Goal: Transaction & Acquisition: Purchase product/service

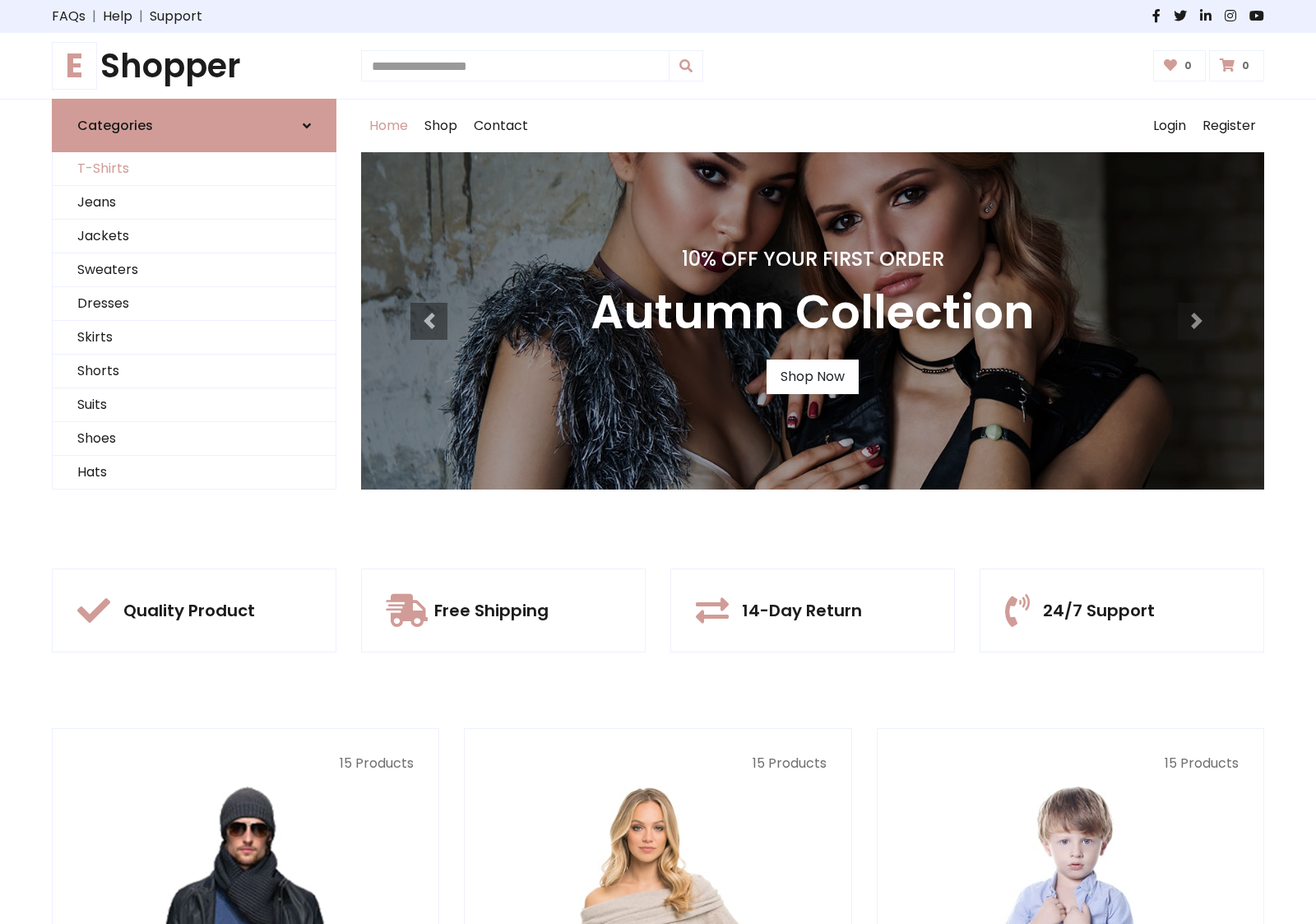
click at [194, 169] on link "T-Shirts" at bounding box center [194, 169] width 283 height 34
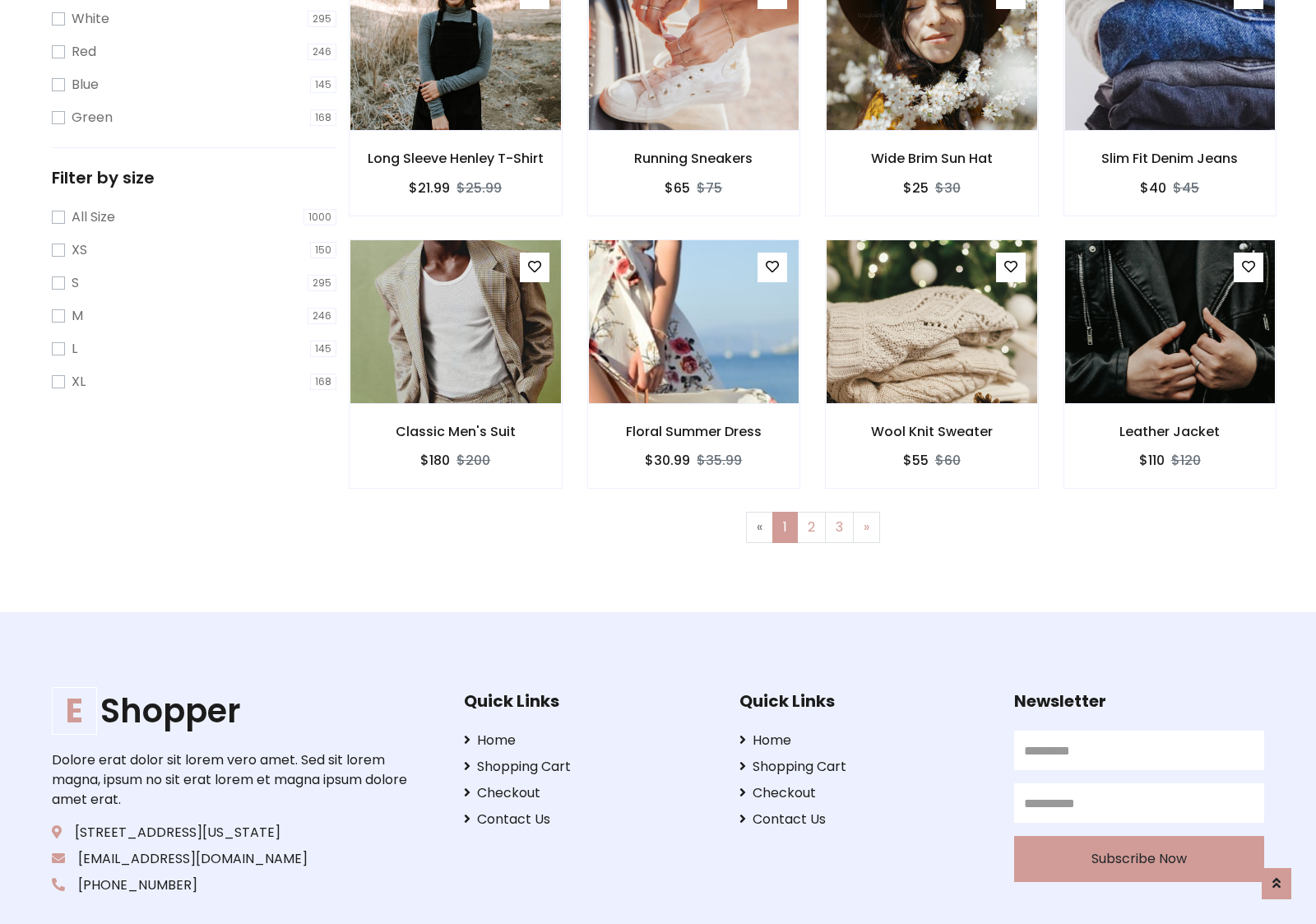
scroll to position [29, 0]
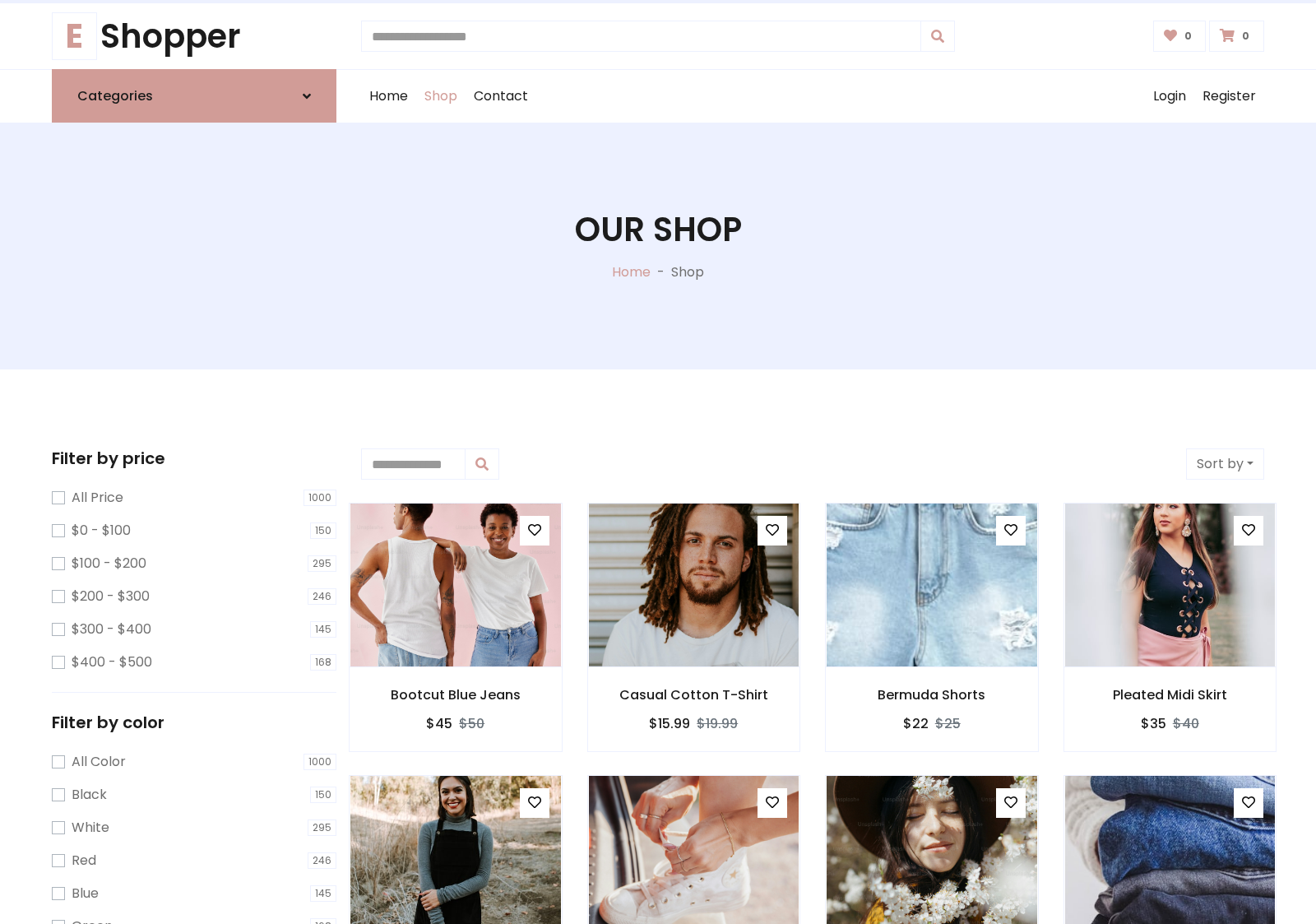
click at [658, 246] on h1 "Our Shop" at bounding box center [658, 229] width 167 height 40
click at [813, 96] on div "Home Shop Contact Log out Login Register" at bounding box center [812, 96] width 903 height 53
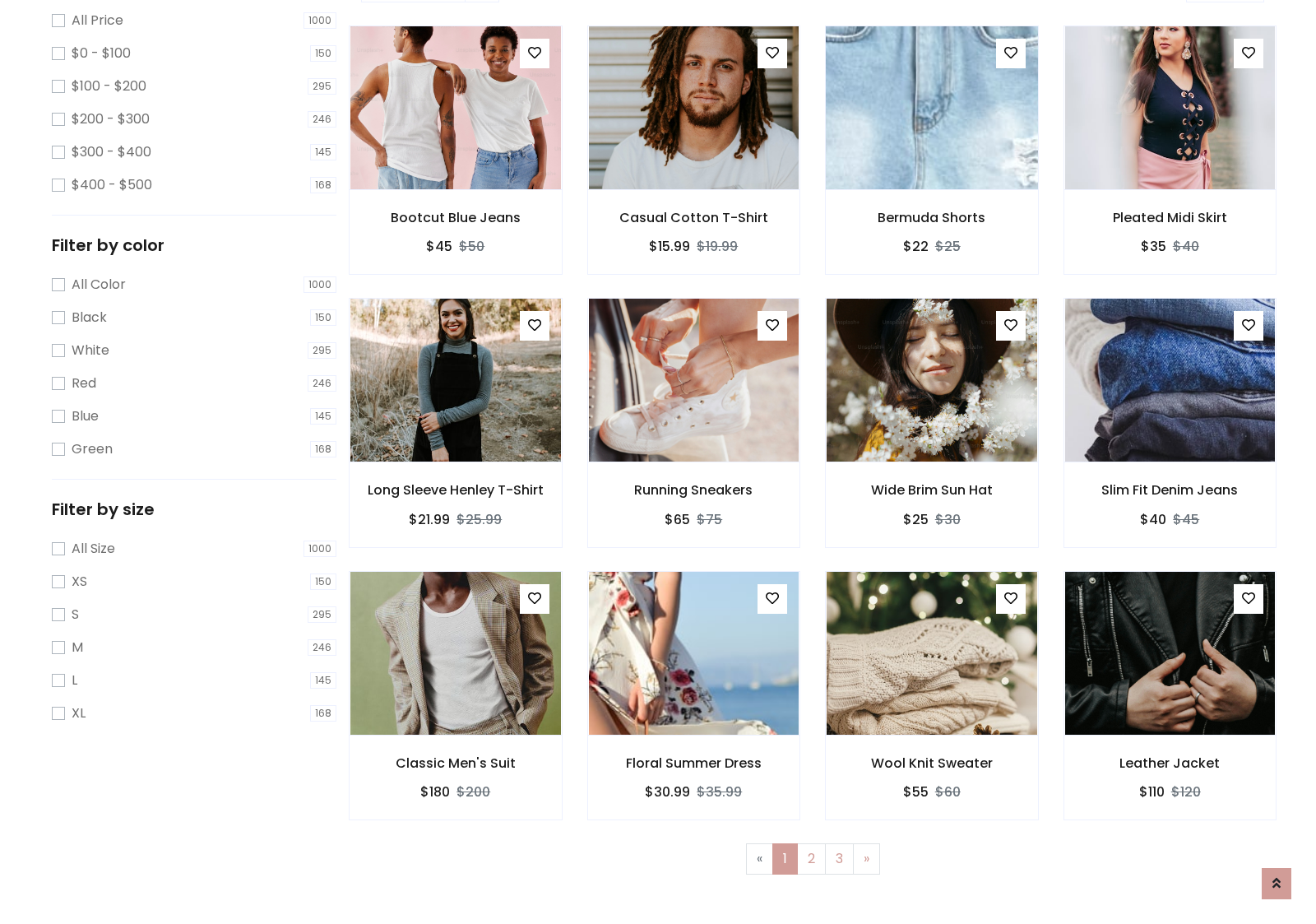
click at [931, 166] on img at bounding box center [931, 107] width 252 height 395
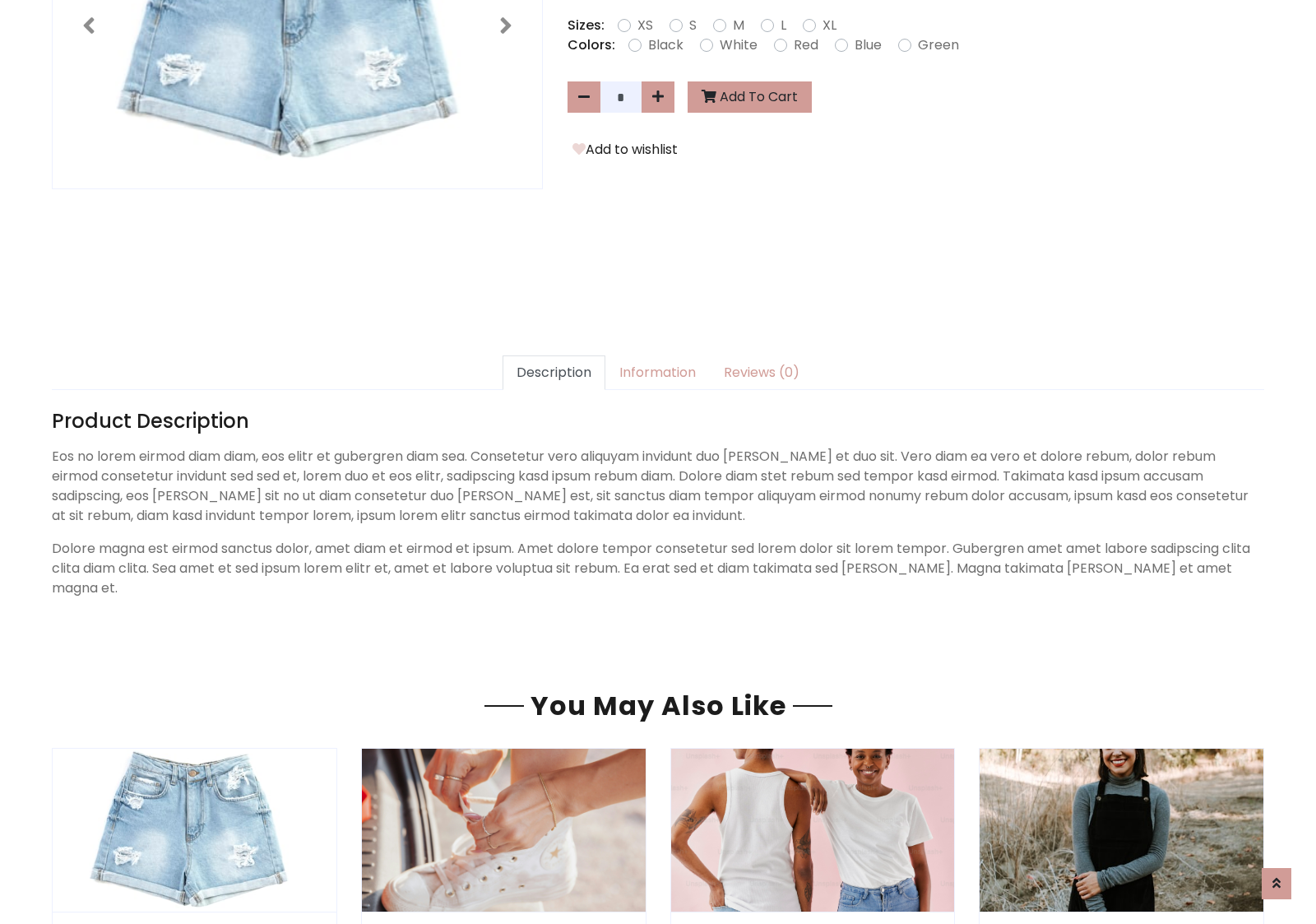
scroll to position [403, 0]
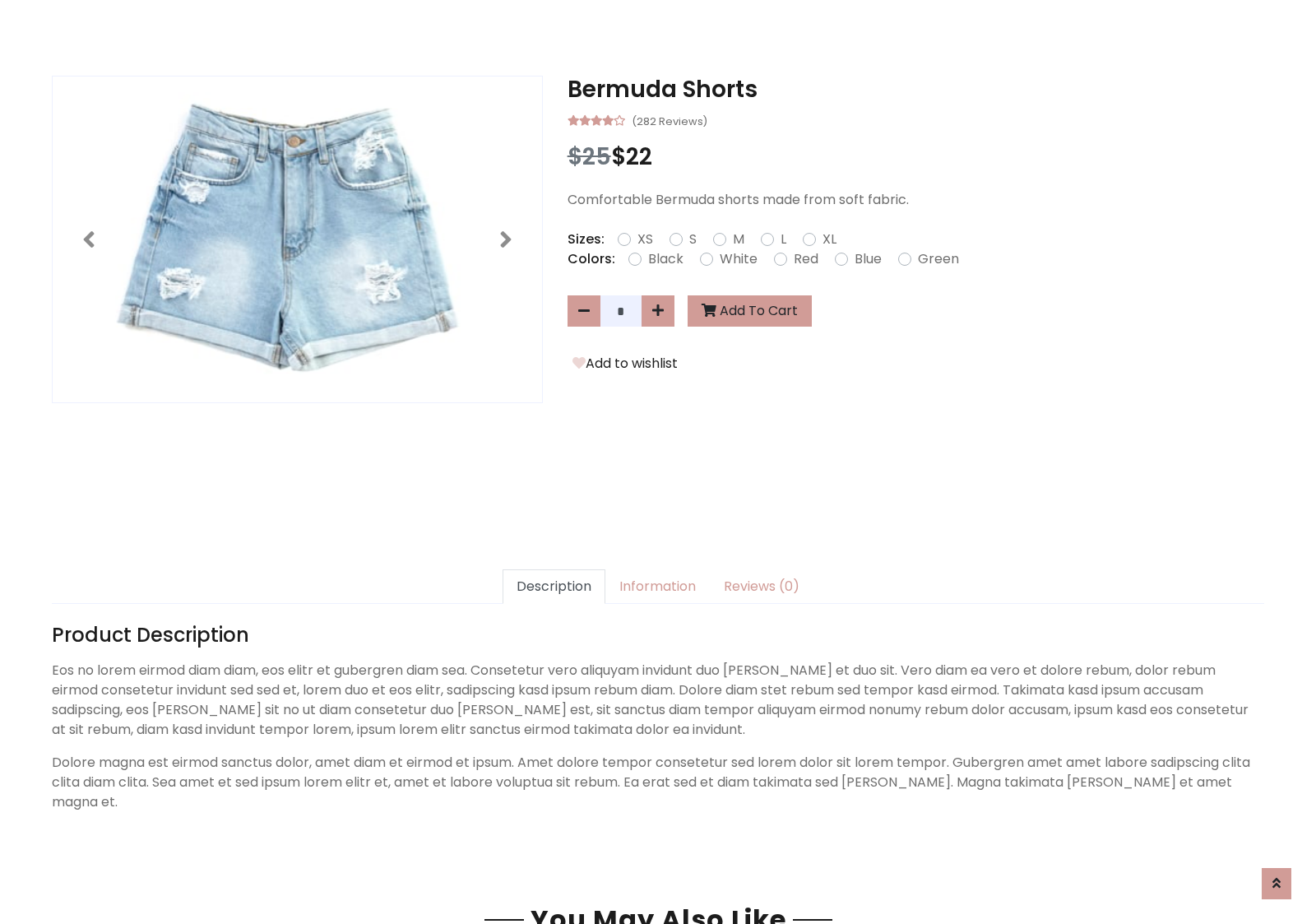
click at [915, 89] on h3 "Bermuda Shorts" at bounding box center [915, 90] width 697 height 28
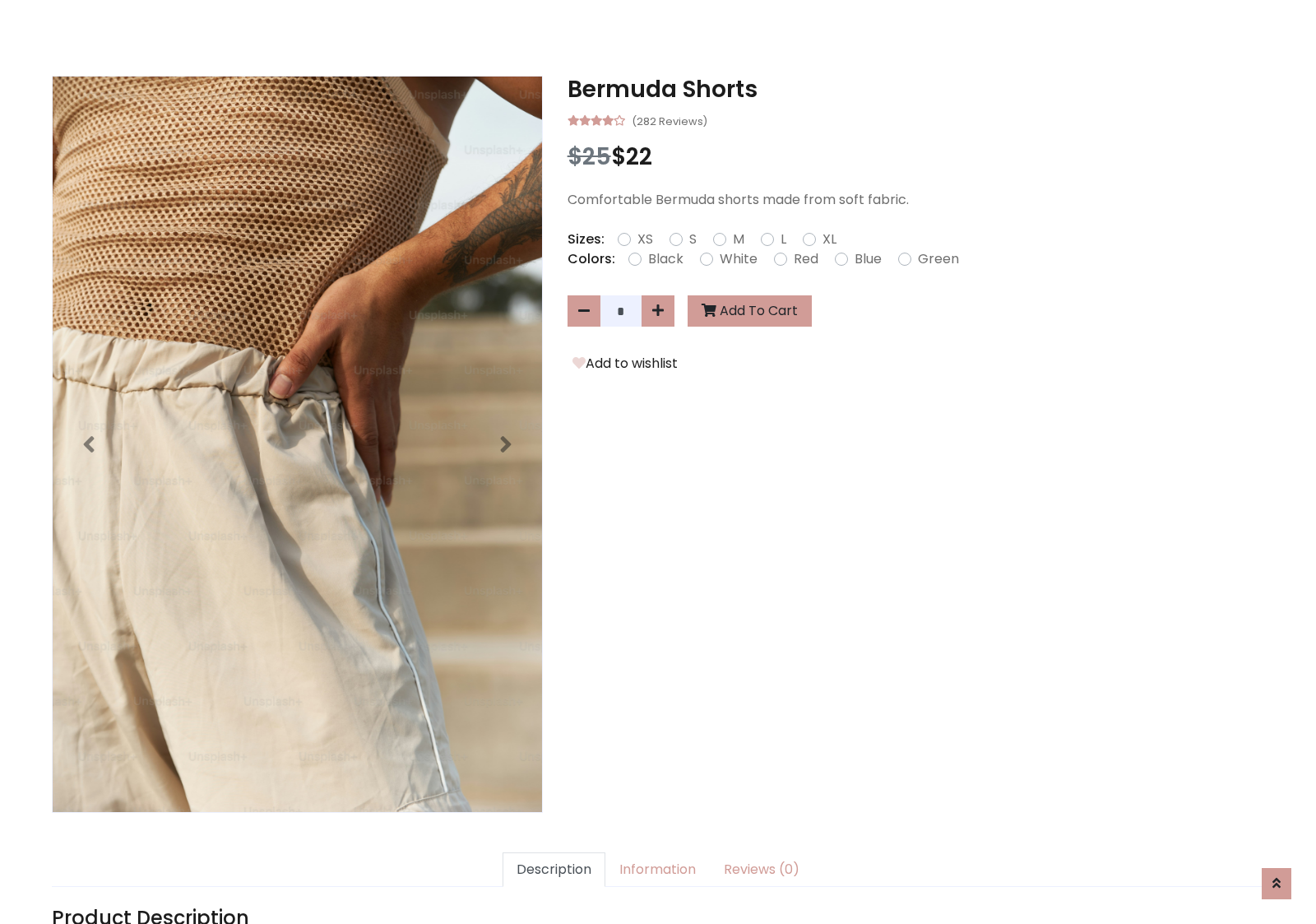
click at [915, 89] on h3 "Bermuda Shorts" at bounding box center [915, 90] width 697 height 28
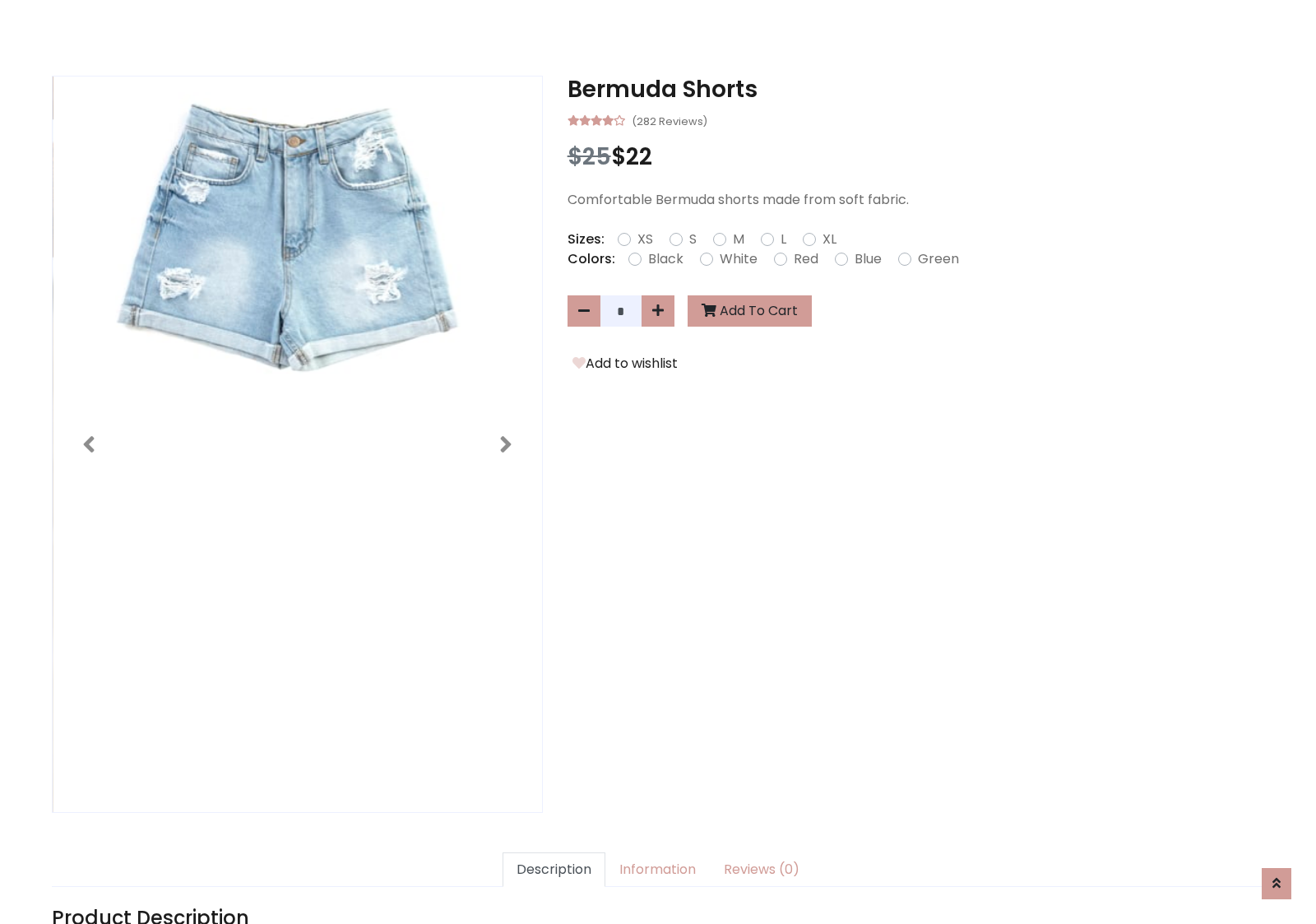
click at [915, 89] on h3 "Bermuda Shorts" at bounding box center [915, 90] width 697 height 28
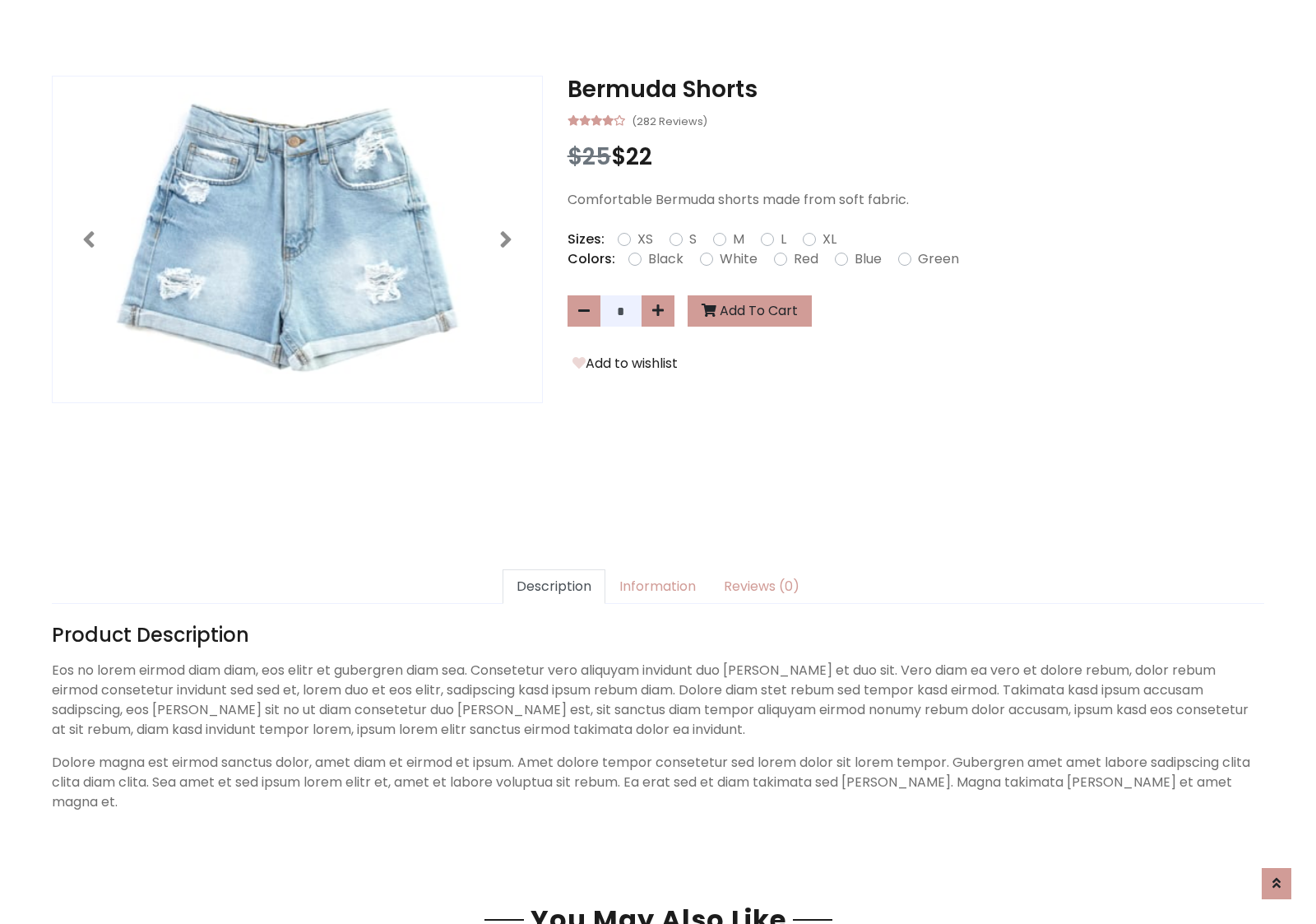
click at [915, 89] on h3 "Bermuda Shorts" at bounding box center [915, 90] width 697 height 28
